Goal: Task Accomplishment & Management: Complete application form

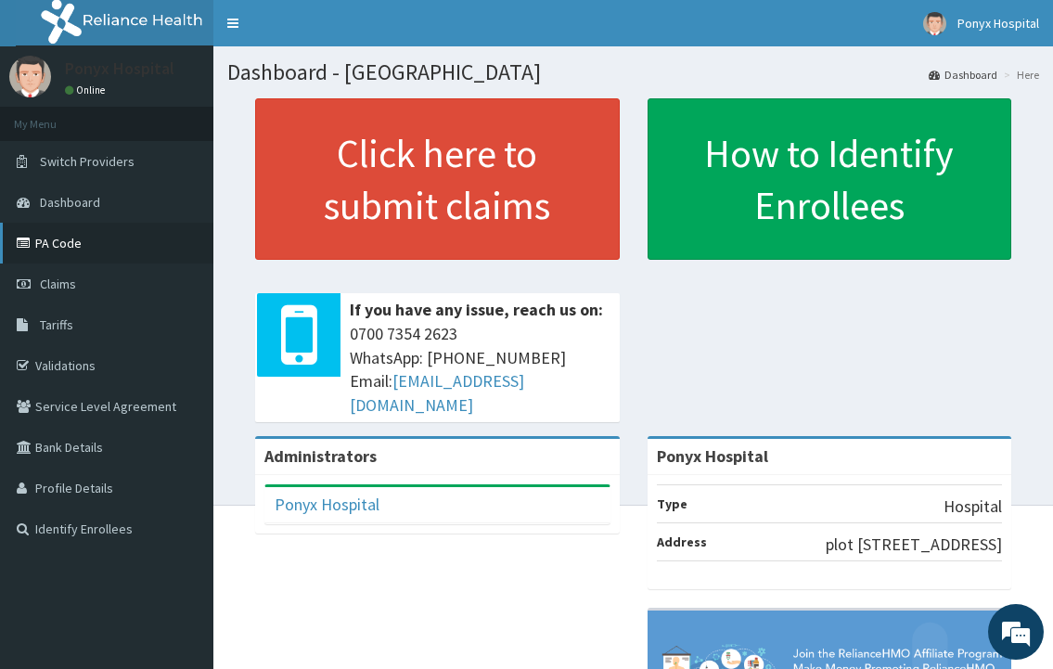
click at [38, 239] on link "PA Code" at bounding box center [106, 243] width 213 height 41
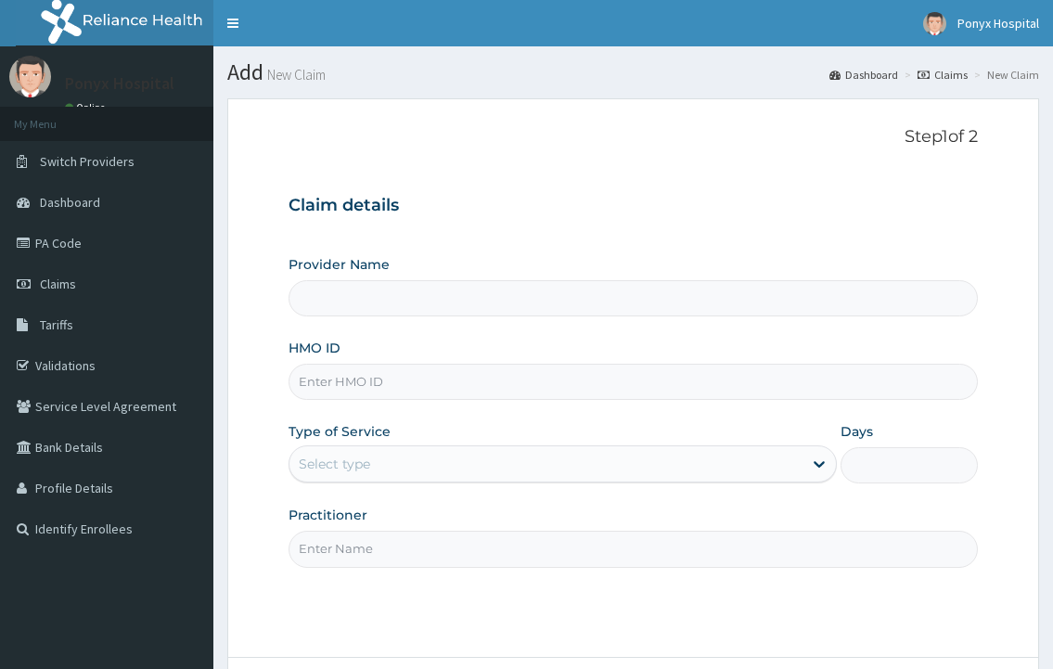
type input "Ponyx Hospital"
click at [386, 387] on input "HMO ID" at bounding box center [633, 382] width 689 height 36
type input "rsb/11346/d"
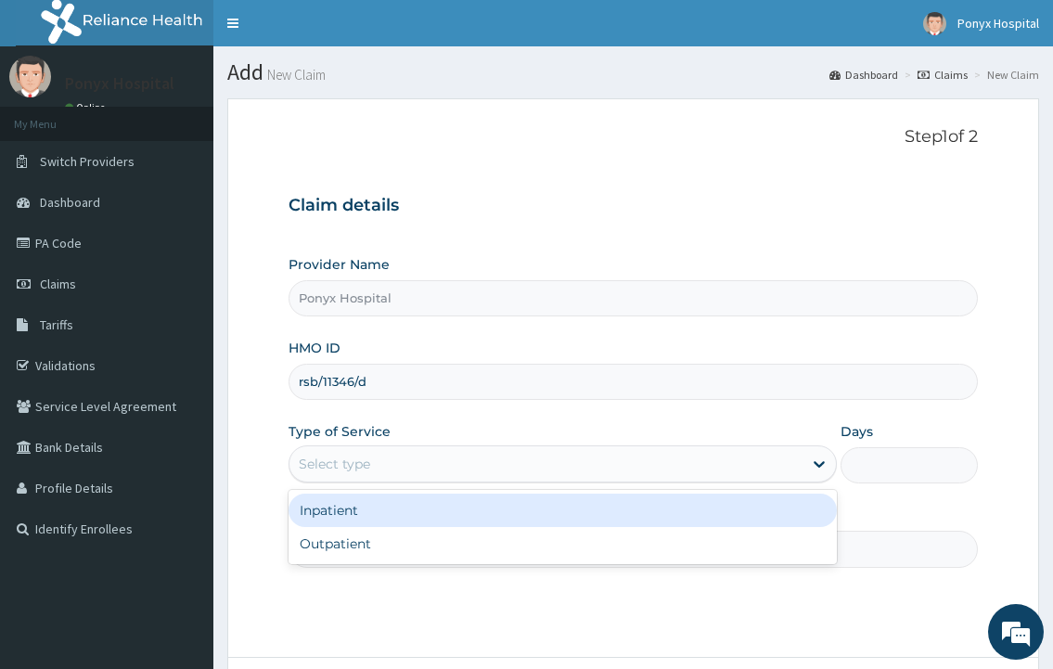
drag, startPoint x: 380, startPoint y: 455, endPoint x: 380, endPoint y: 471, distance: 15.8
click at [380, 455] on div "Select type" at bounding box center [546, 464] width 512 height 30
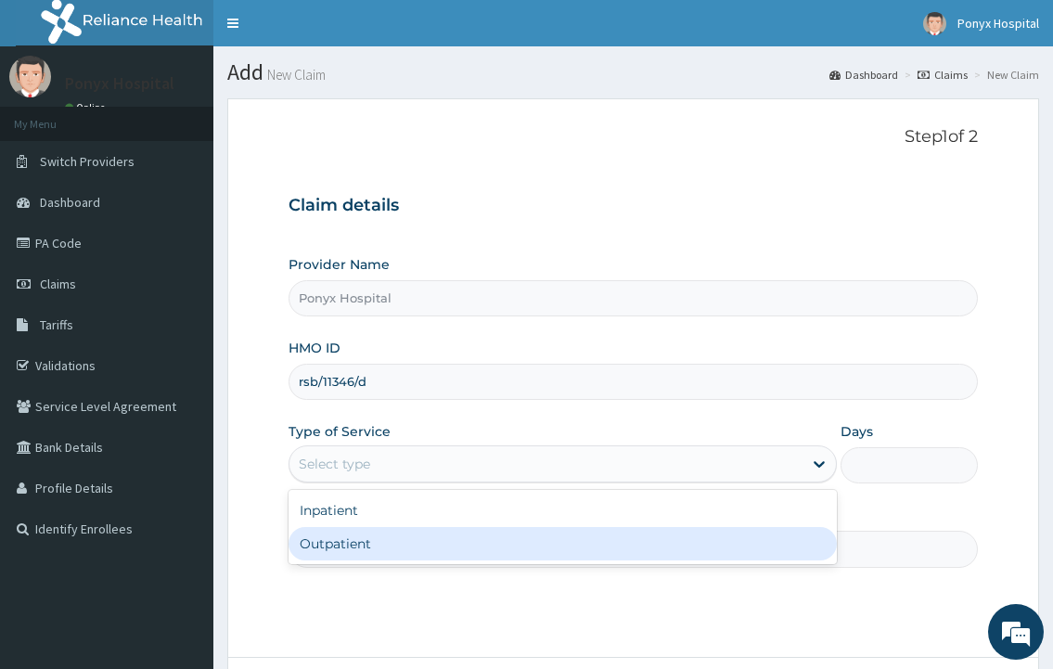
click at [360, 536] on div "Outpatient" at bounding box center [563, 543] width 548 height 33
type input "1"
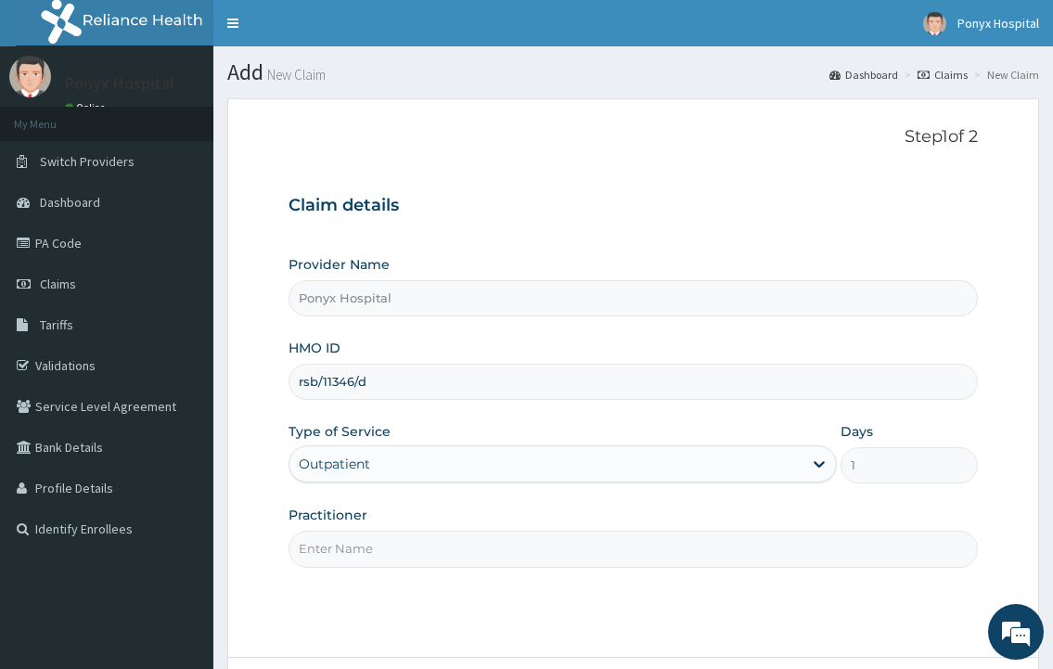
click at [365, 543] on input "Practitioner" at bounding box center [633, 549] width 689 height 36
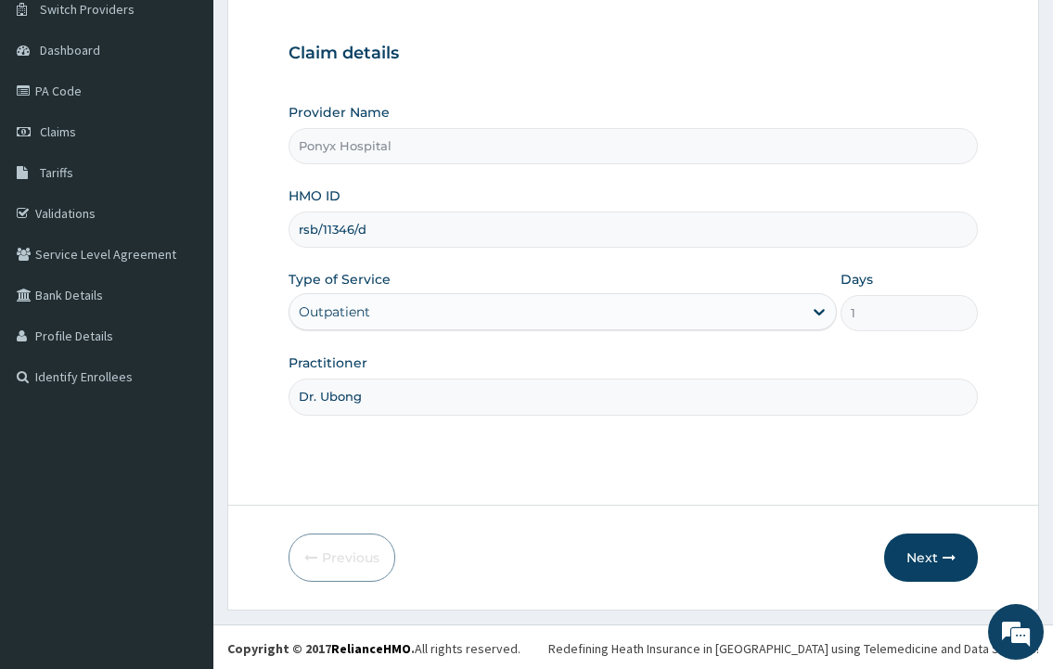
scroll to position [155, 0]
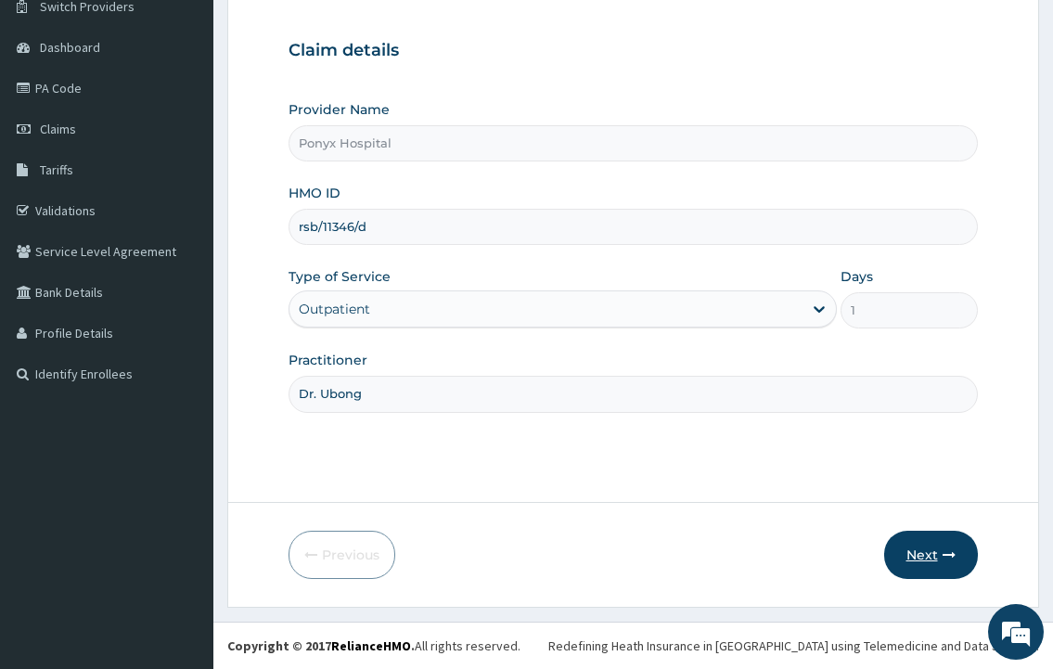
type input "Dr. Ubong"
click at [913, 548] on button "Next" at bounding box center [932, 555] width 94 height 48
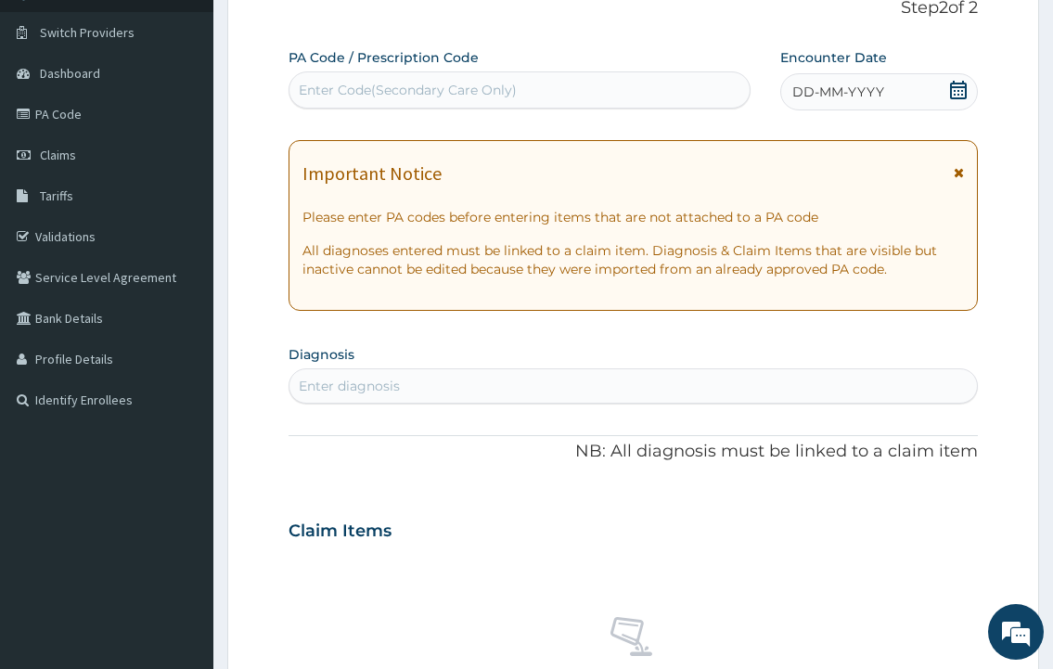
scroll to position [0, 0]
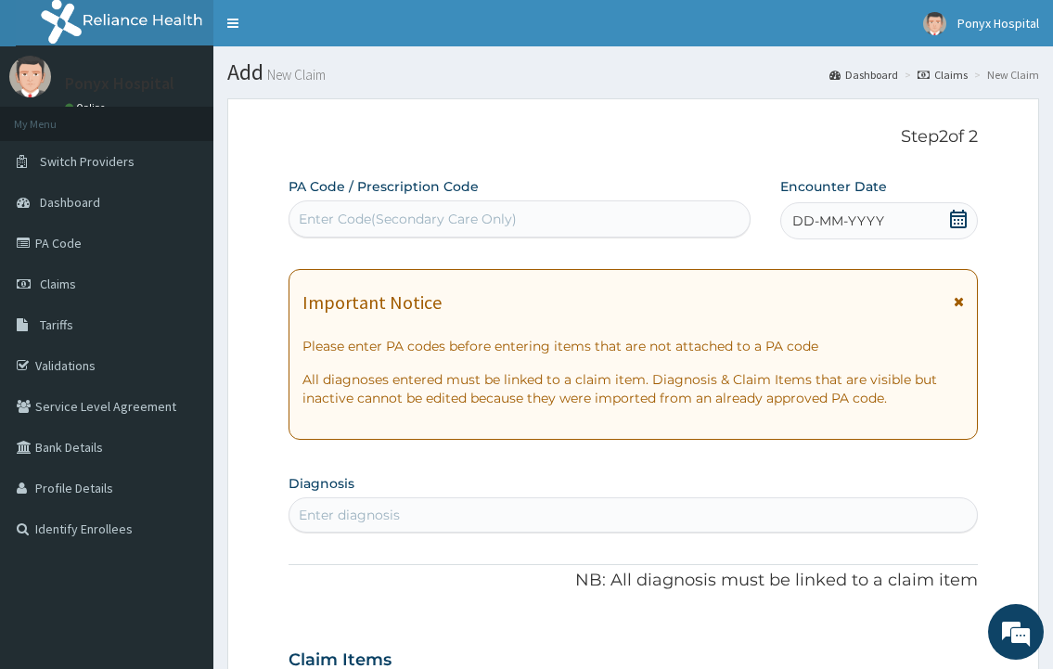
click at [389, 226] on div "Enter Code(Secondary Care Only)" at bounding box center [408, 219] width 218 height 19
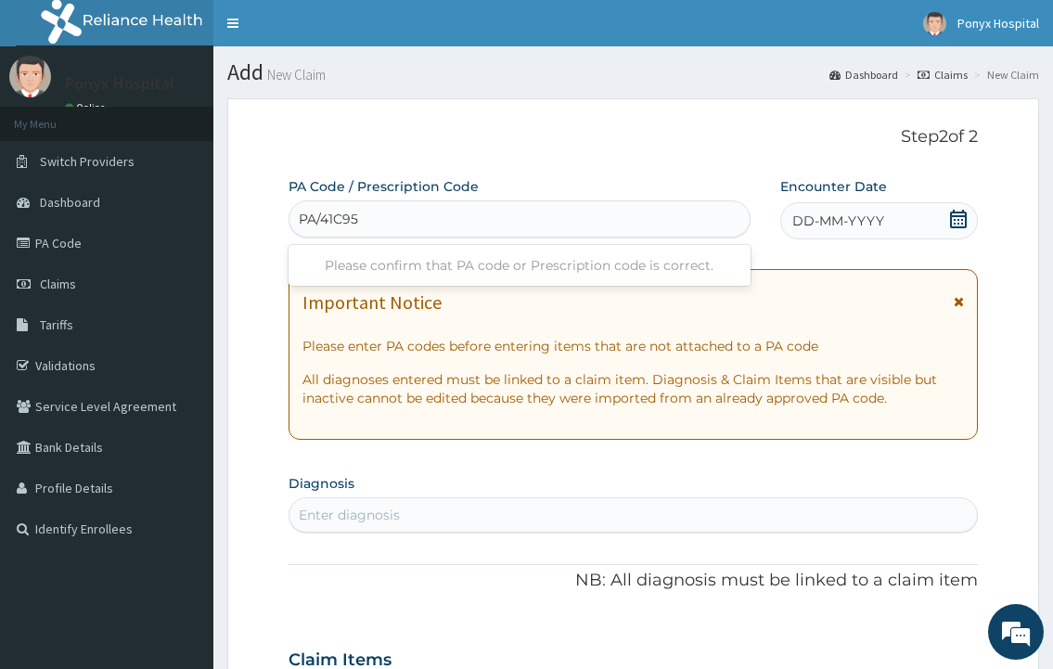
type input "PA/41C95A"
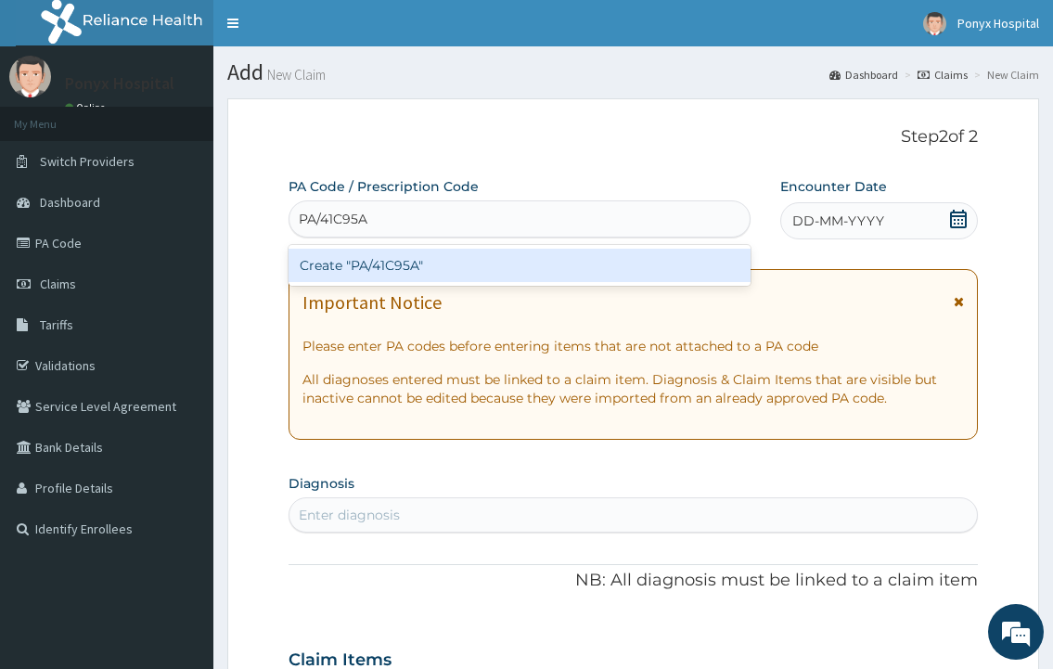
click at [407, 256] on div "Create "PA/41C95A"" at bounding box center [519, 265] width 461 height 33
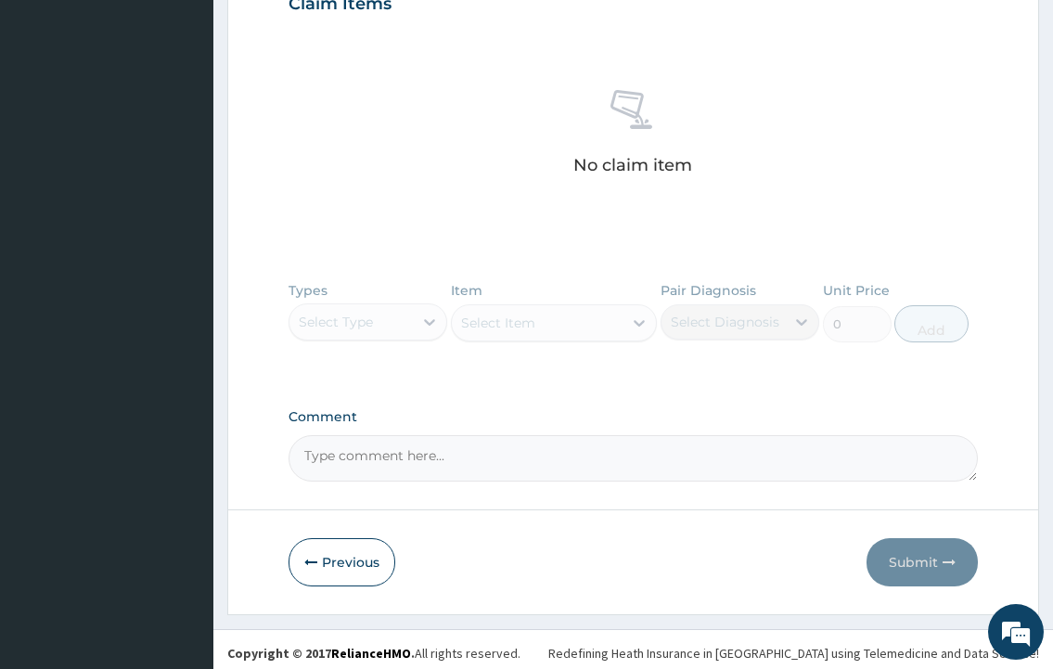
scroll to position [680, 0]
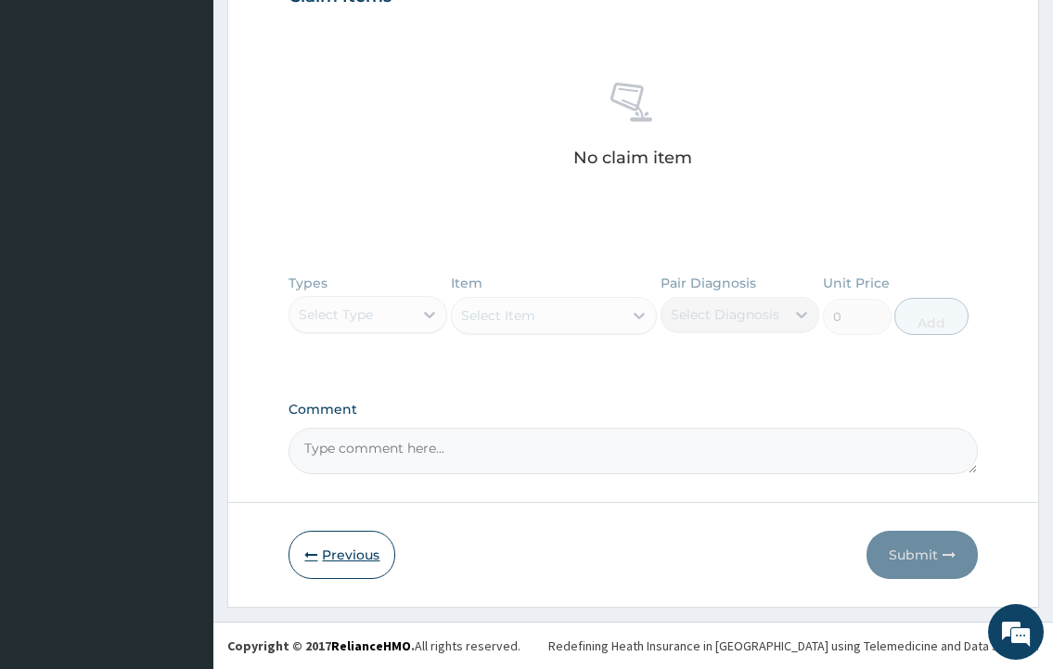
click at [299, 559] on button "Previous" at bounding box center [342, 555] width 107 height 48
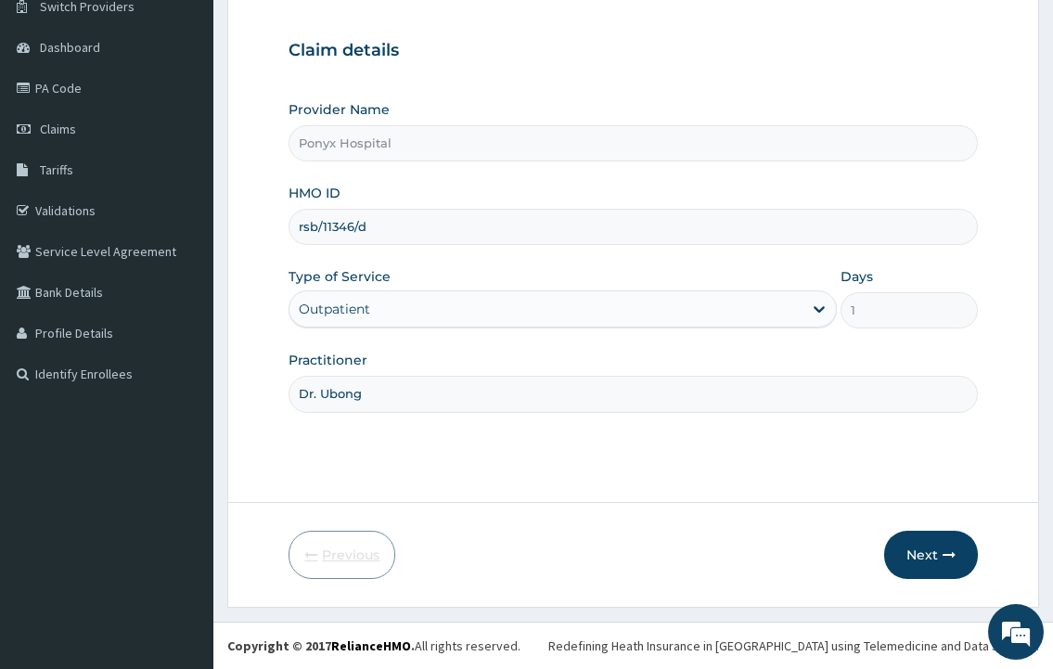
scroll to position [155, 0]
drag, startPoint x: 300, startPoint y: 226, endPoint x: 307, endPoint y: 255, distance: 29.7
click at [307, 244] on input "rsb/11346/d" at bounding box center [633, 227] width 689 height 36
type input "ksb/11346/d"
click at [956, 554] on button "Next" at bounding box center [932, 555] width 94 height 48
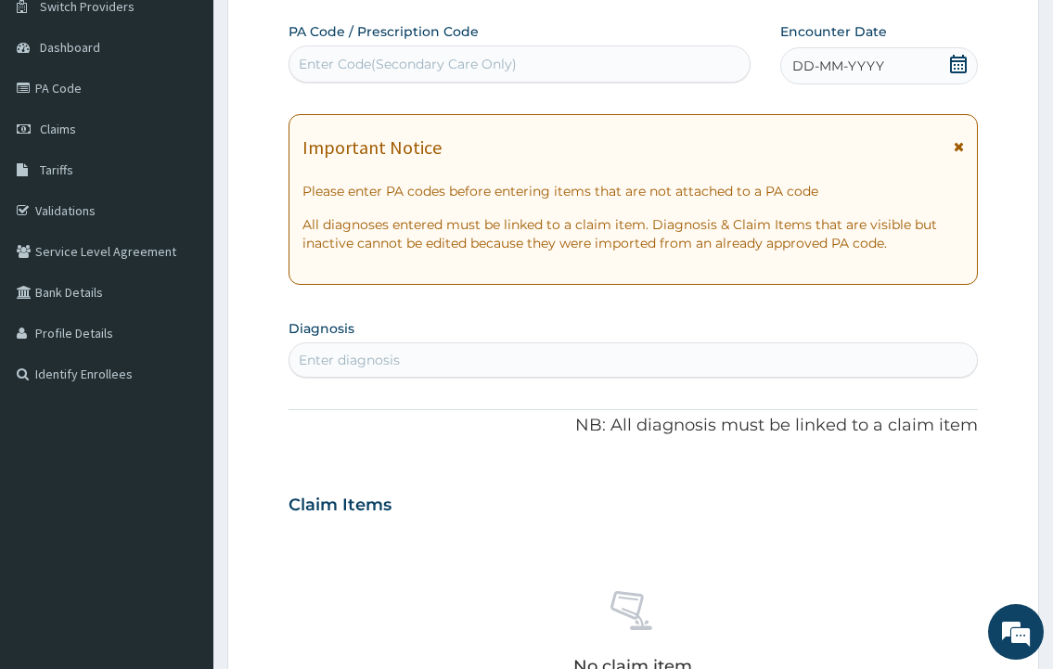
click at [362, 65] on div "Enter Code(Secondary Care Only)" at bounding box center [408, 64] width 218 height 19
type input "PA/41C95A"
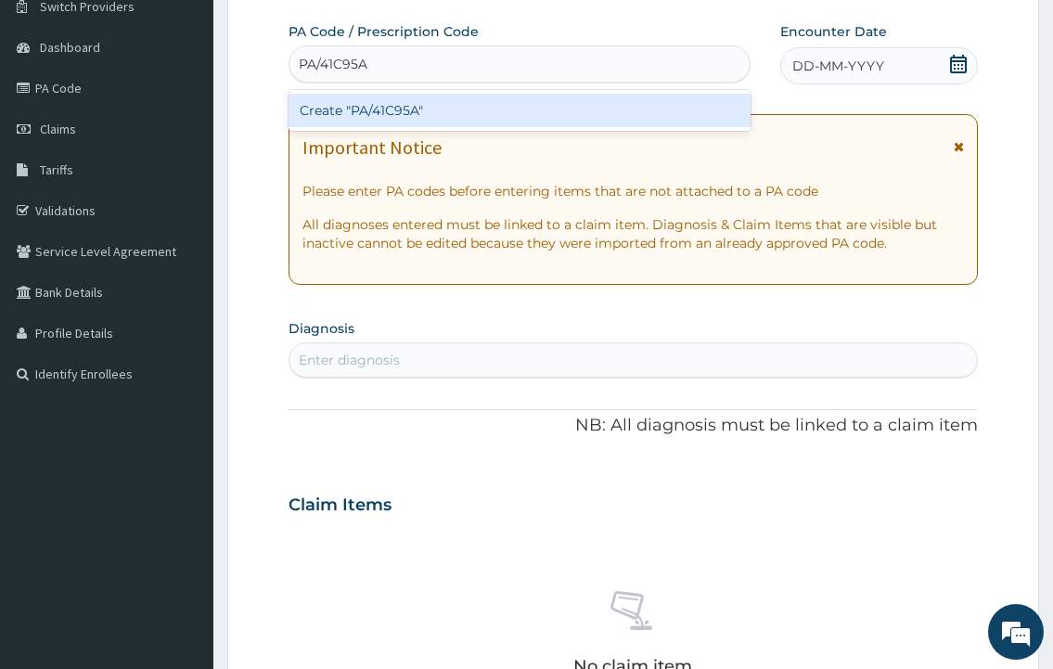
click at [344, 125] on div "Create "PA/41C95A"" at bounding box center [519, 110] width 461 height 33
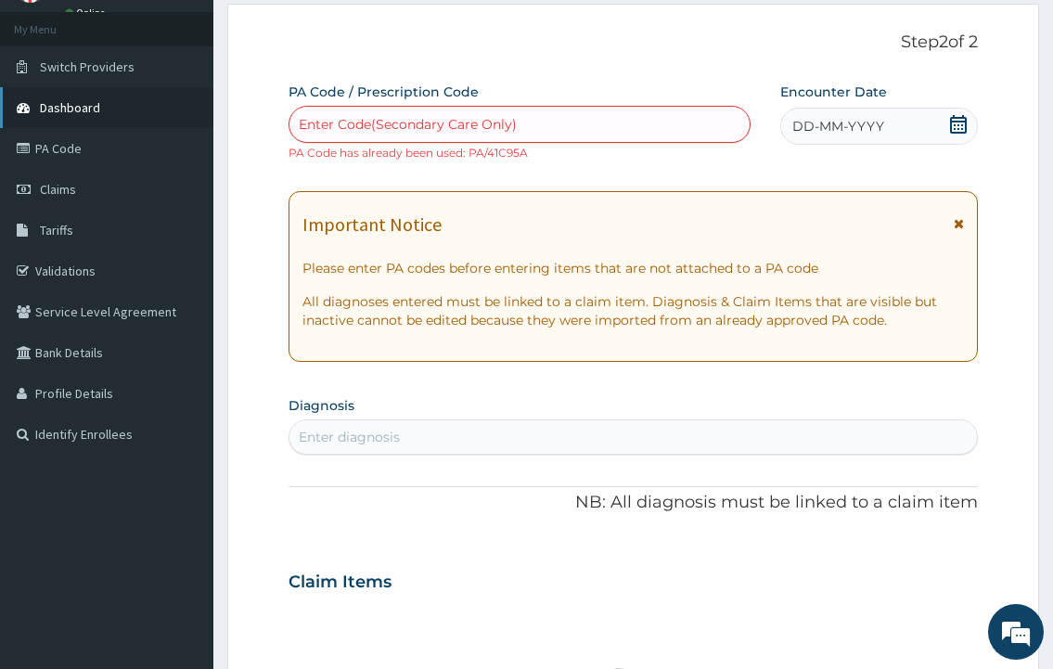
scroll to position [62, 0]
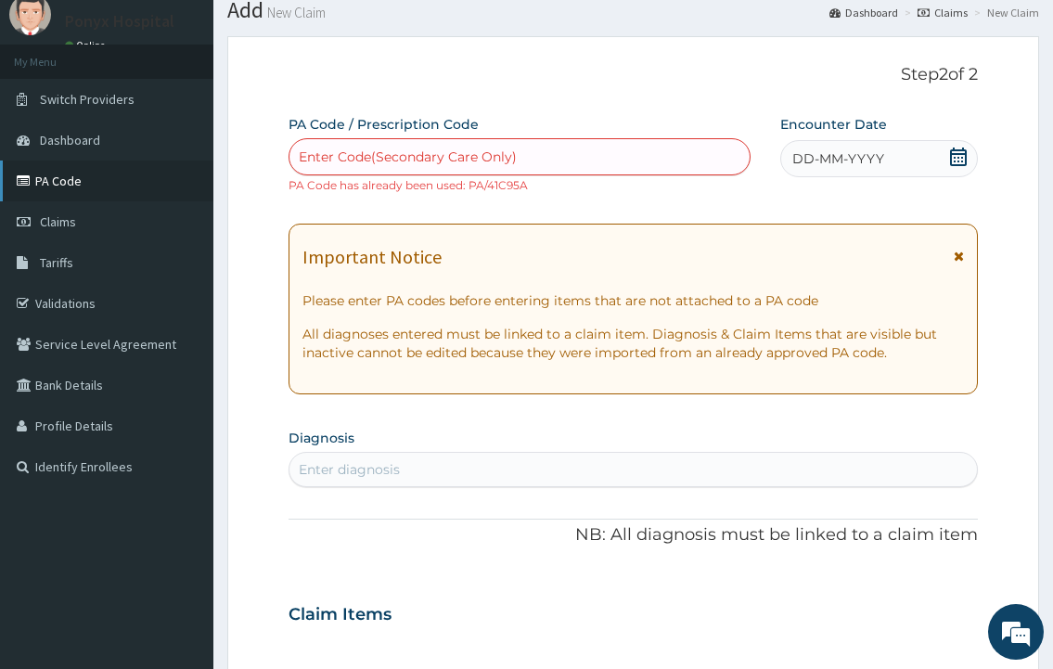
click at [57, 170] on link "PA Code" at bounding box center [106, 181] width 213 height 41
